Goal: Information Seeking & Learning: Learn about a topic

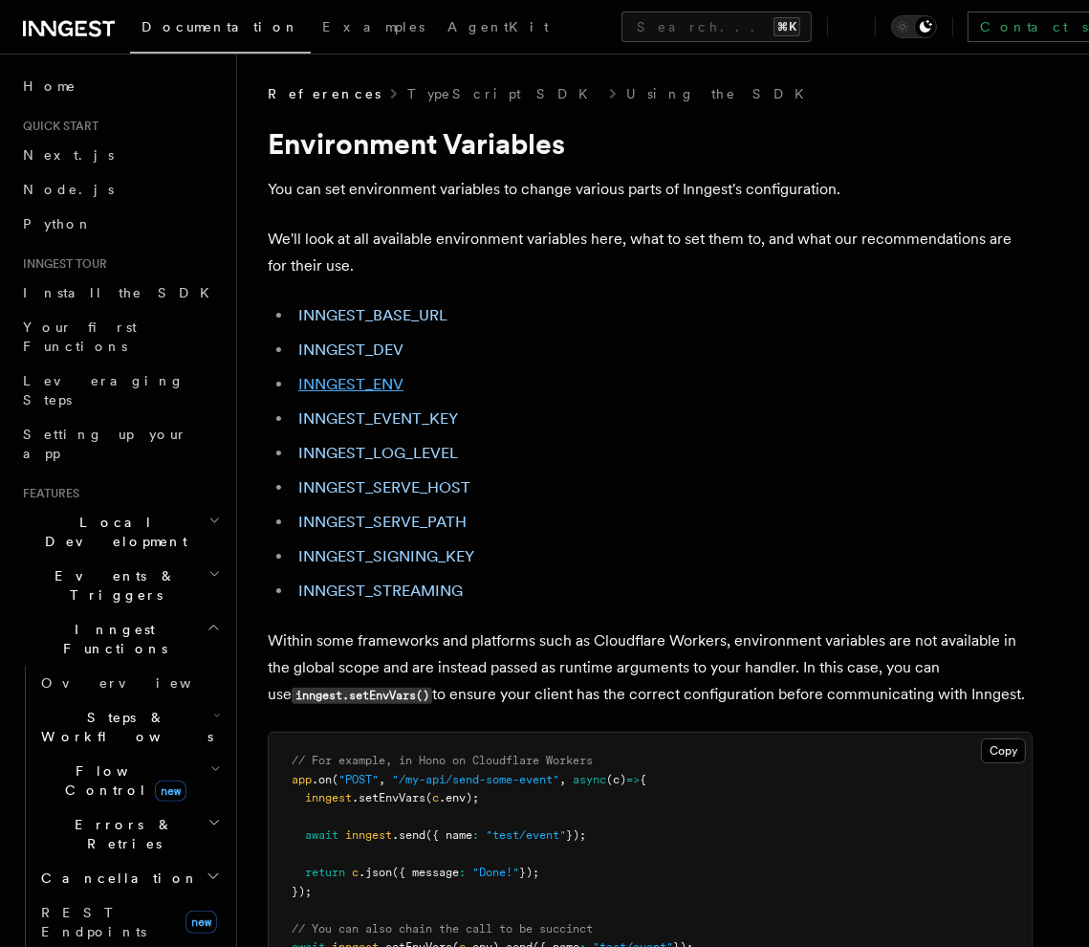
click at [374, 387] on link "INNGEST_ENV" at bounding box center [350, 384] width 105 height 18
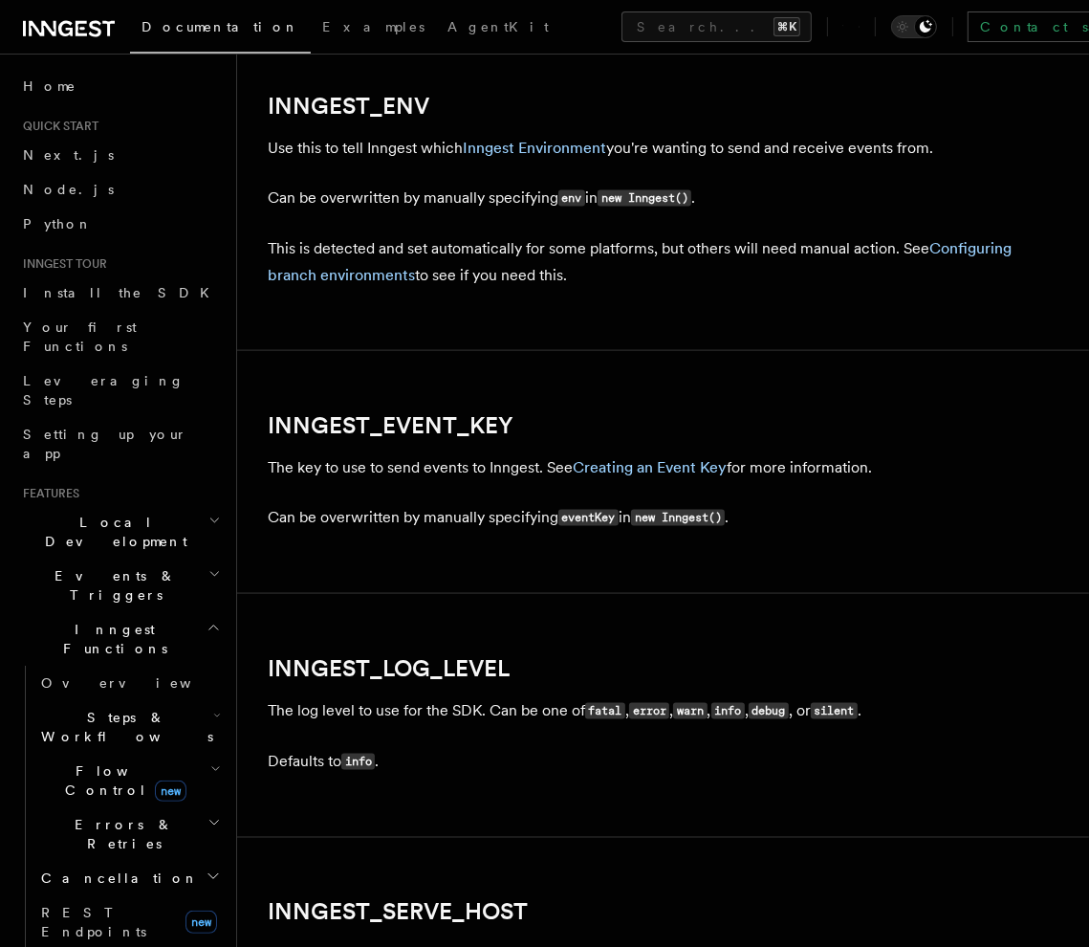
scroll to position [1859, 0]
click at [560, 150] on link "Inngest Environment" at bounding box center [534, 147] width 143 height 18
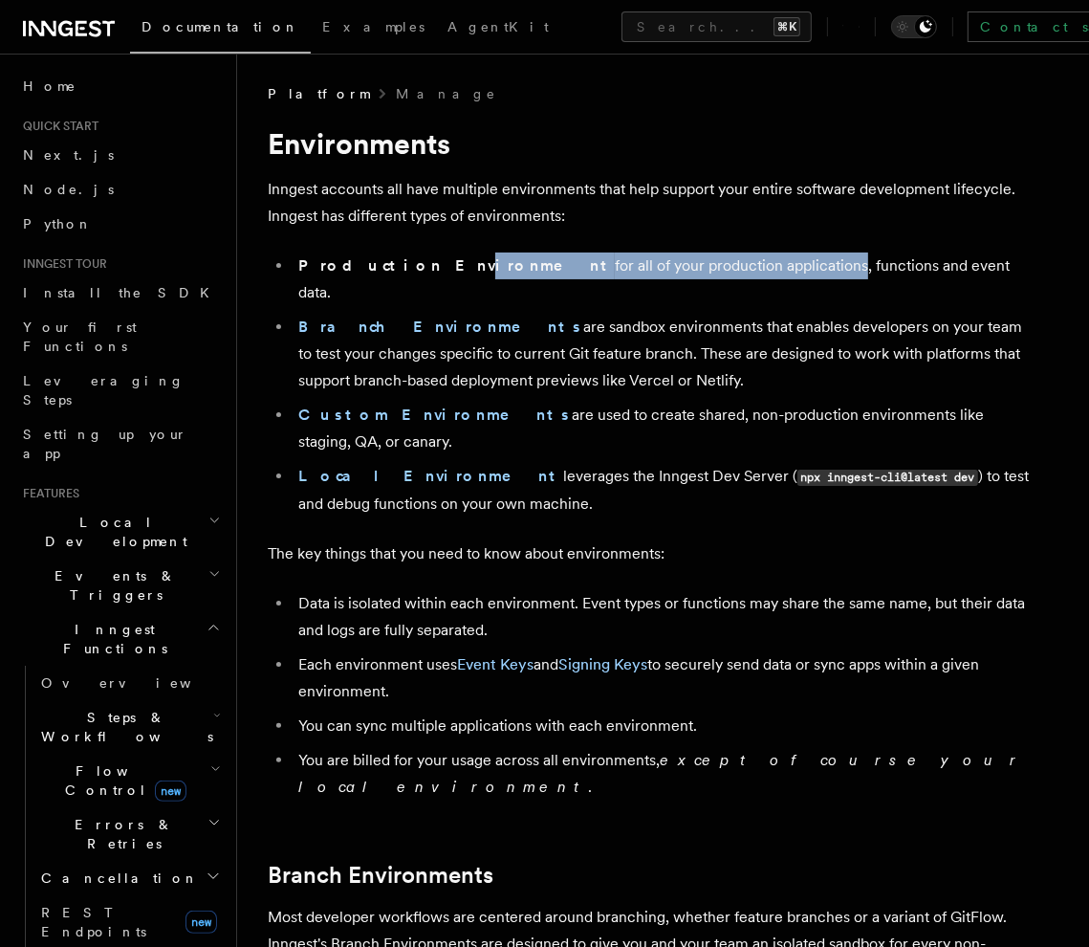
drag, startPoint x: 404, startPoint y: 269, endPoint x: 719, endPoint y: 272, distance: 315.6
click at [719, 272] on li "Production Environment for all of your production applications, functions and e…" at bounding box center [663, 280] width 740 height 54
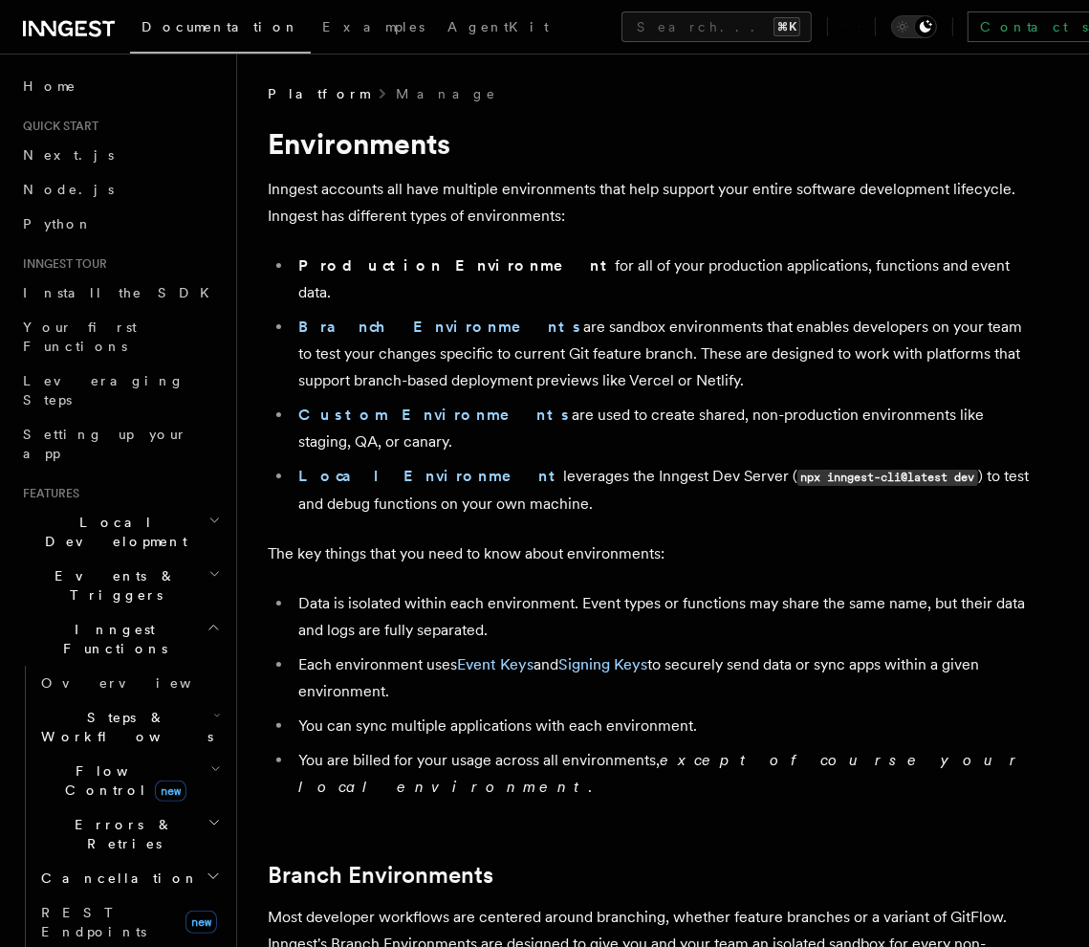
click at [714, 283] on ul "Production Environment for all of your production applications, functions and e…" at bounding box center [650, 385] width 765 height 265
click at [400, 406] on strong "Custom Environments" at bounding box center [435, 415] width 274 height 18
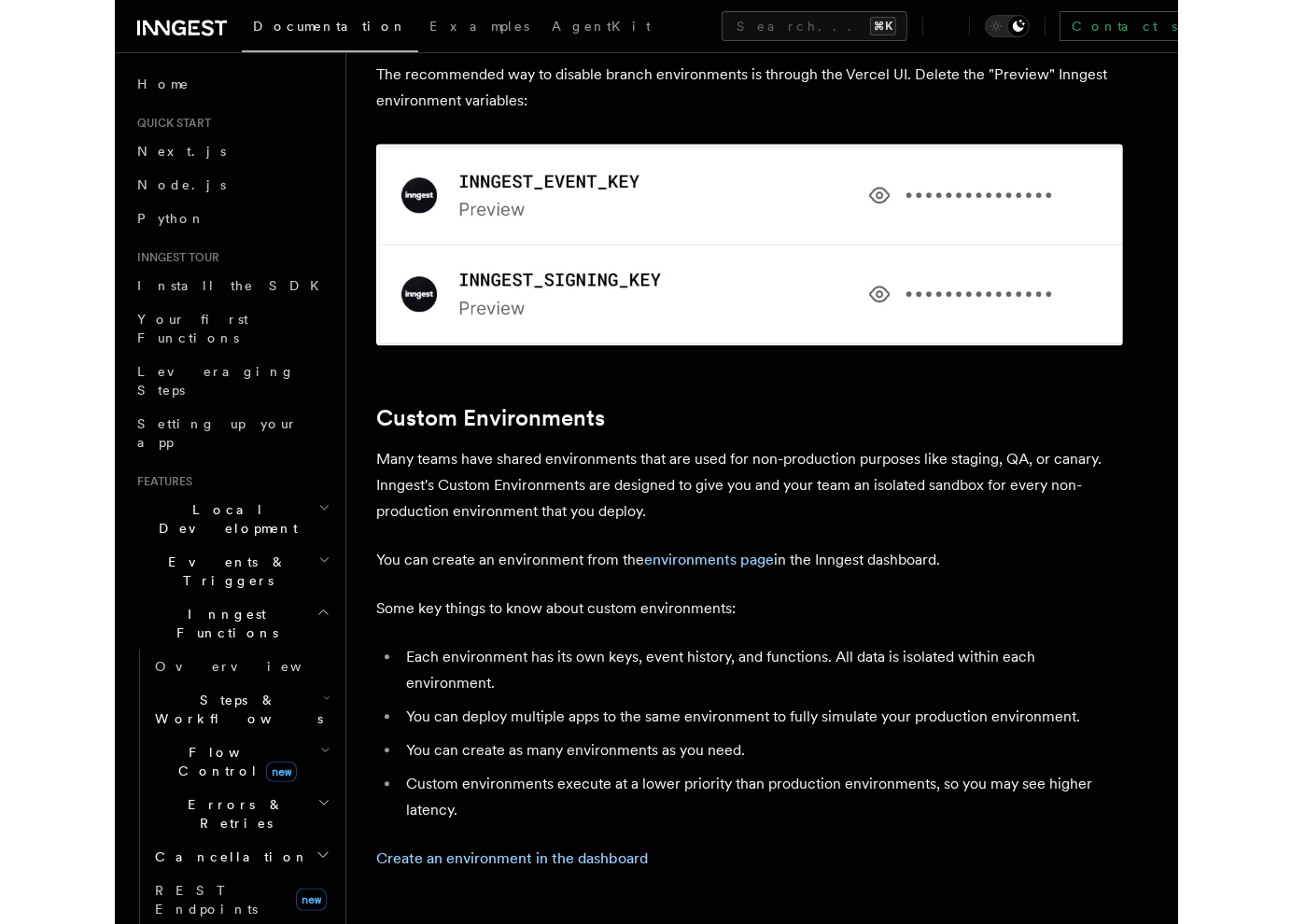
scroll to position [3539, 0]
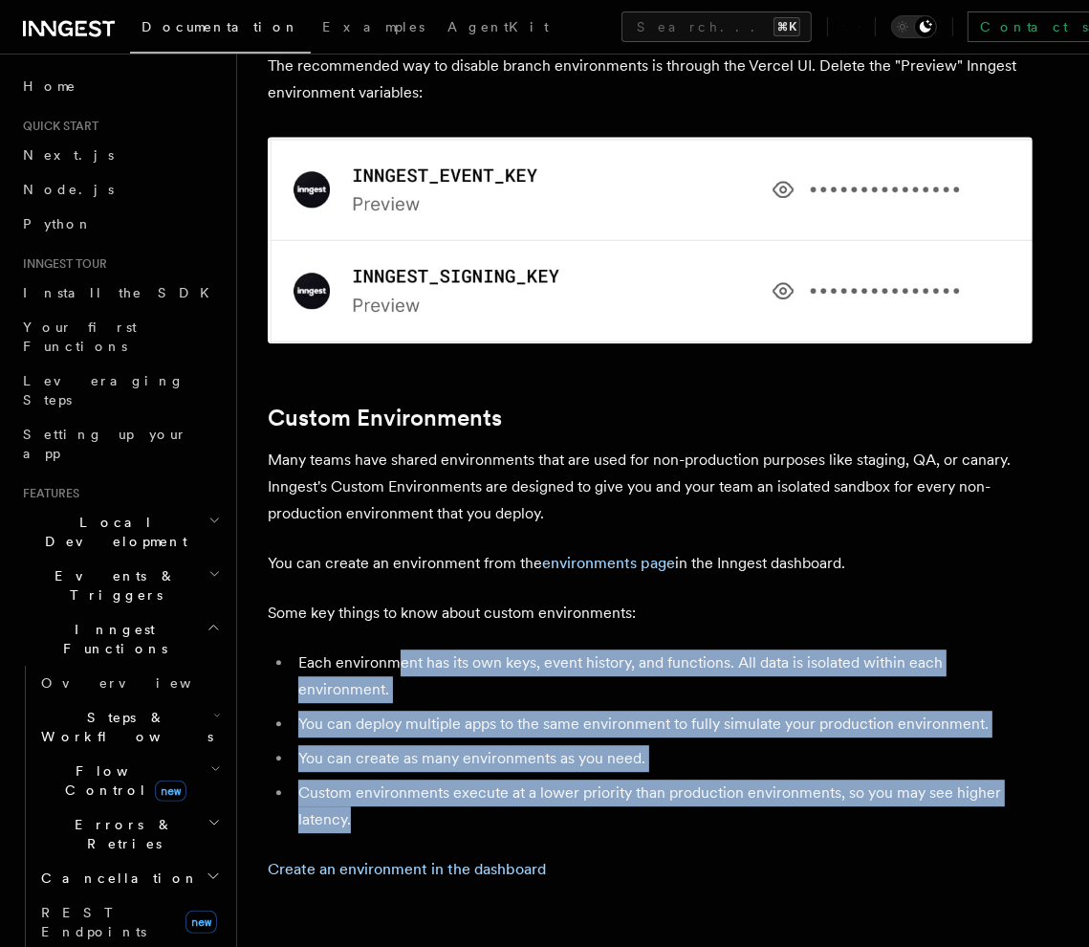
drag, startPoint x: 402, startPoint y: 560, endPoint x: 472, endPoint y: 681, distance: 139.8
click at [472, 681] on ul "Each environment has its own keys, event history, and functions. All data is is…" at bounding box center [650, 741] width 765 height 184
